Goal: Task Accomplishment & Management: Use online tool/utility

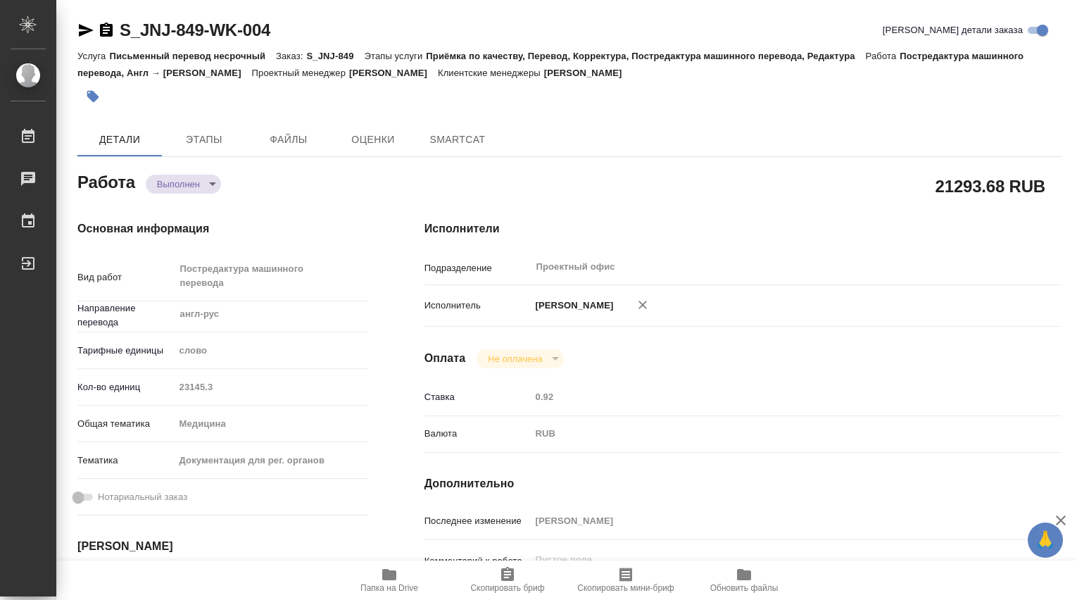
type textarea "x"
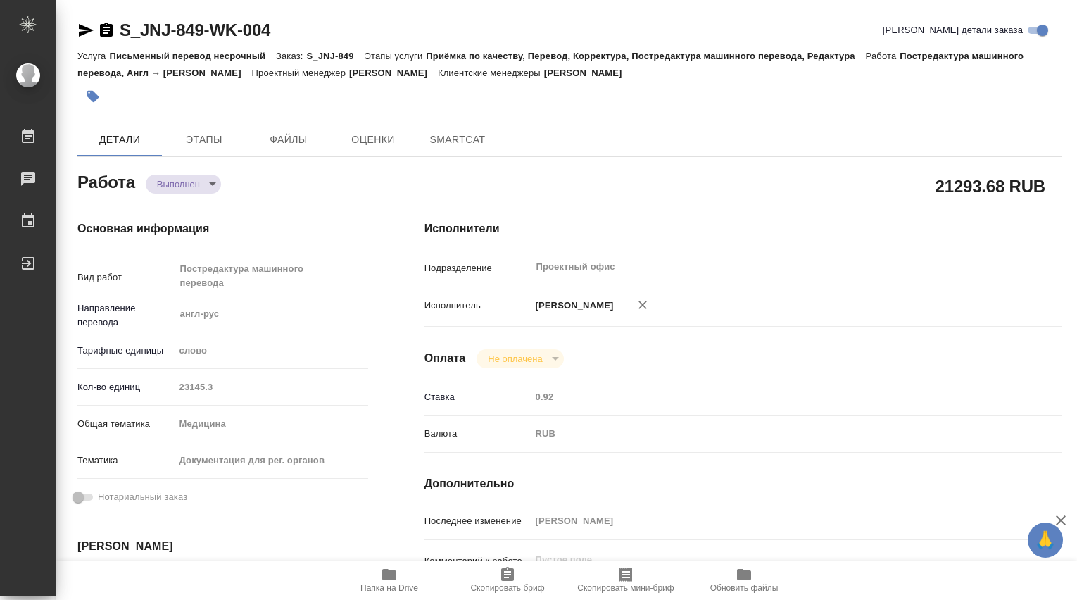
type textarea "x"
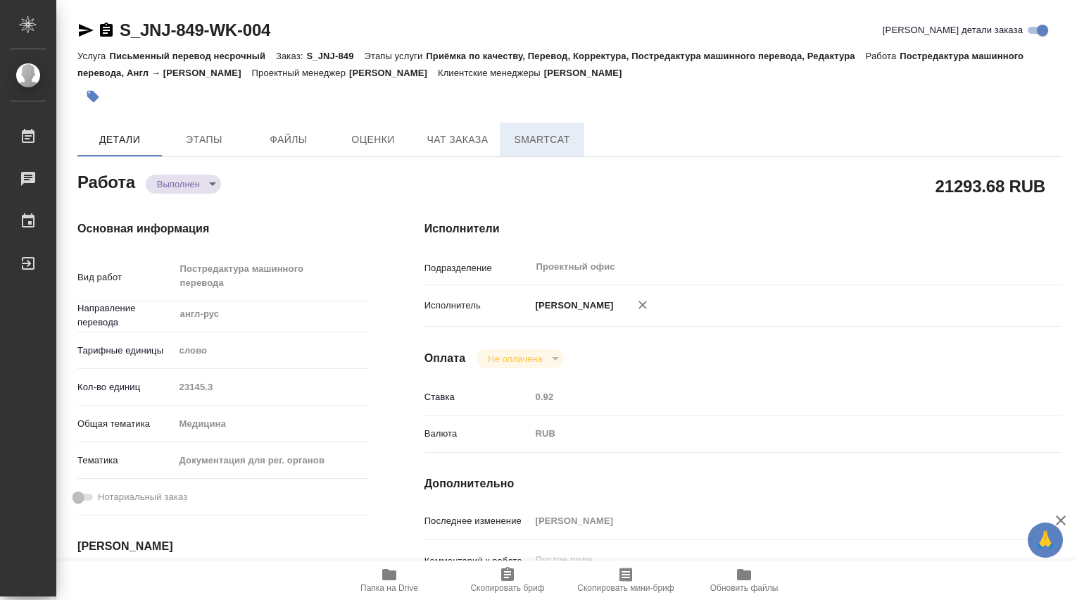
click at [535, 142] on span "SmartCat" at bounding box center [542, 140] width 68 height 18
type textarea "x"
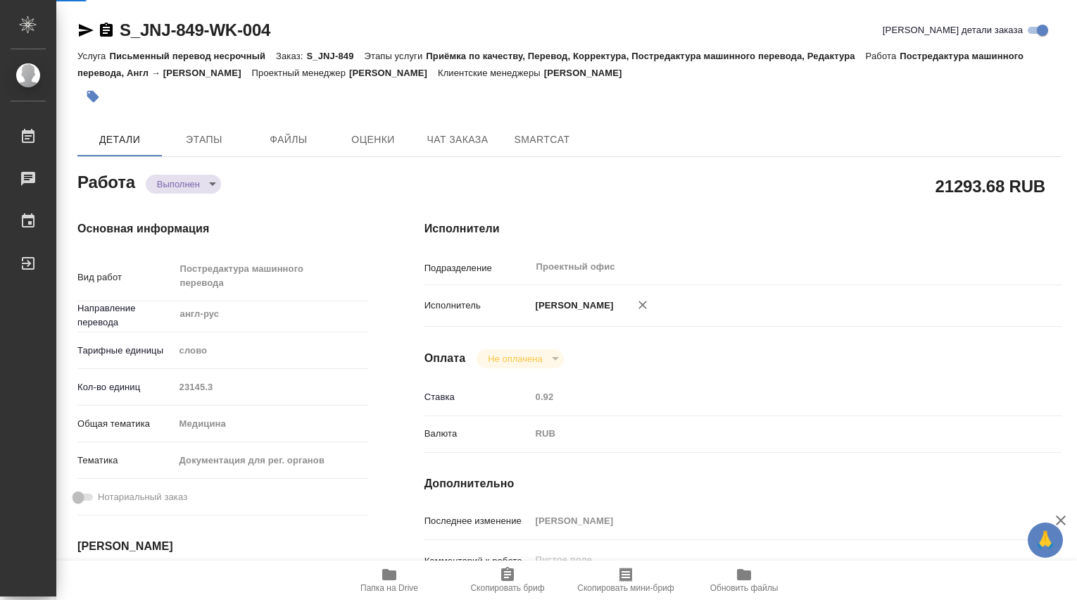
type textarea "x"
